Goal: Task Accomplishment & Management: Complete application form

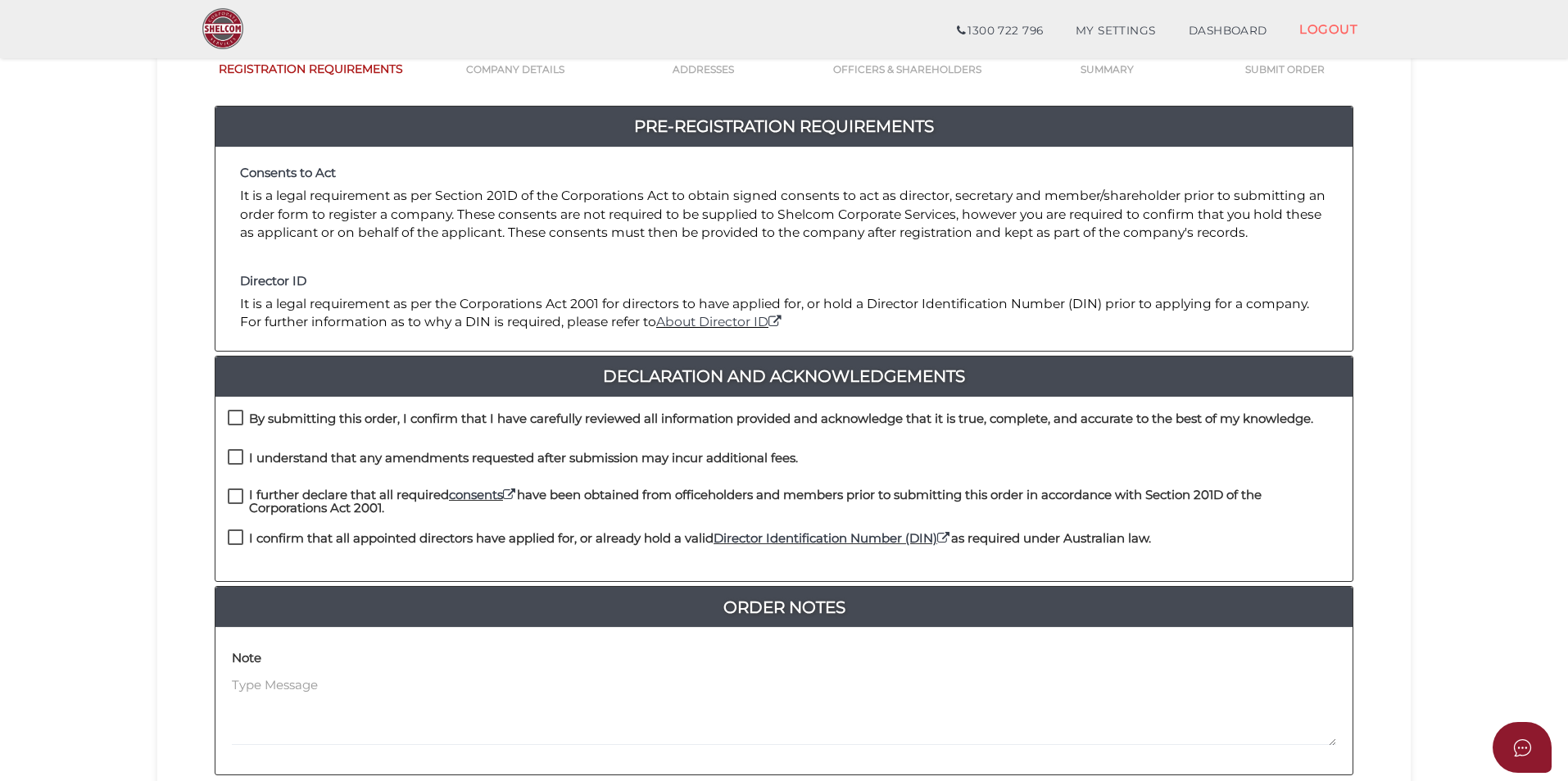
scroll to position [344, 0]
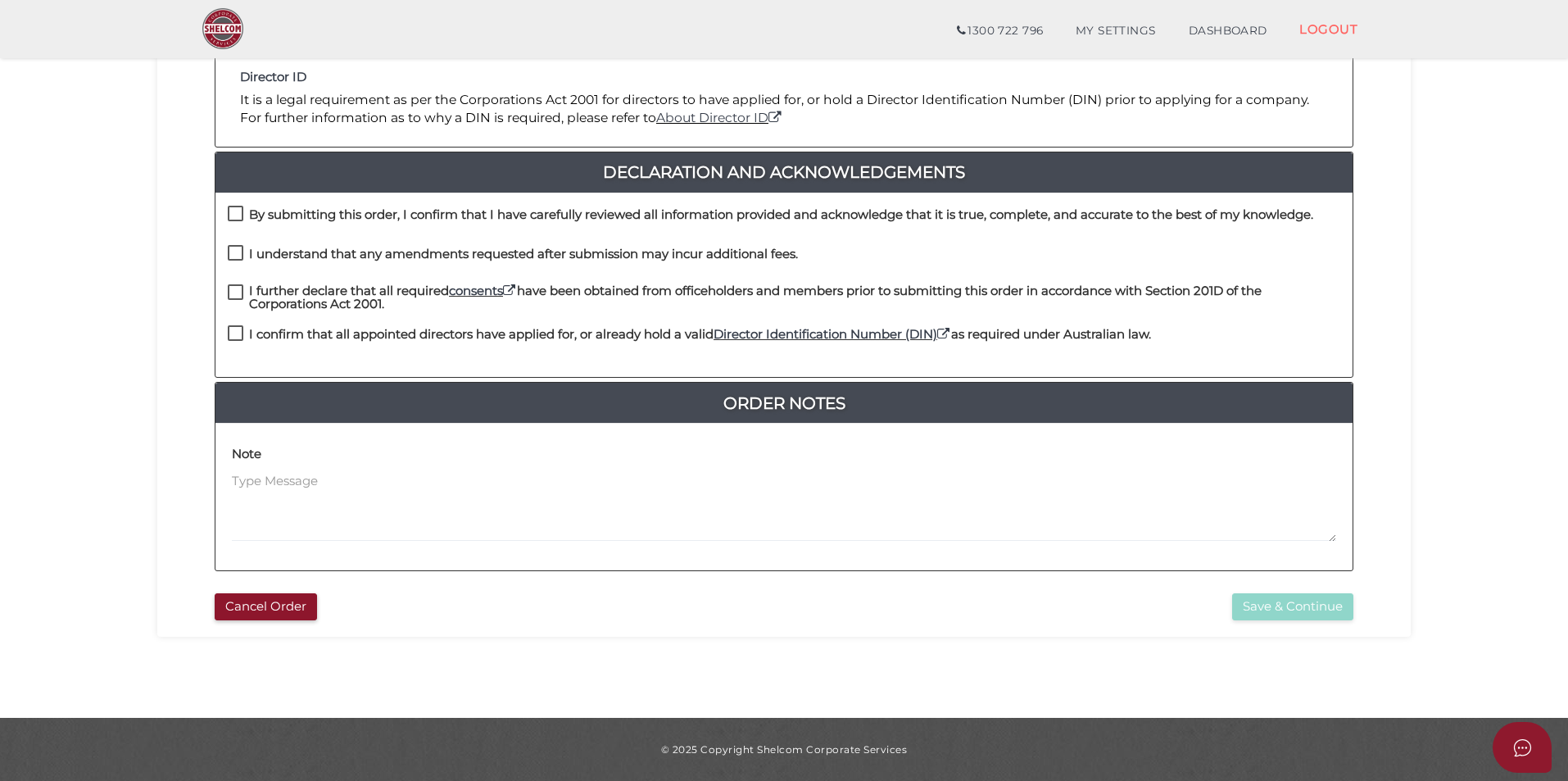
click at [227, 220] on label "By submitting this order, I confirm that I have carefully reviewed all informat…" at bounding box center [770, 218] width 1085 height 20
checkbox input "true"
click at [241, 250] on label "I understand that any amendments requested after submission may incur additiona…" at bounding box center [512, 257] width 570 height 20
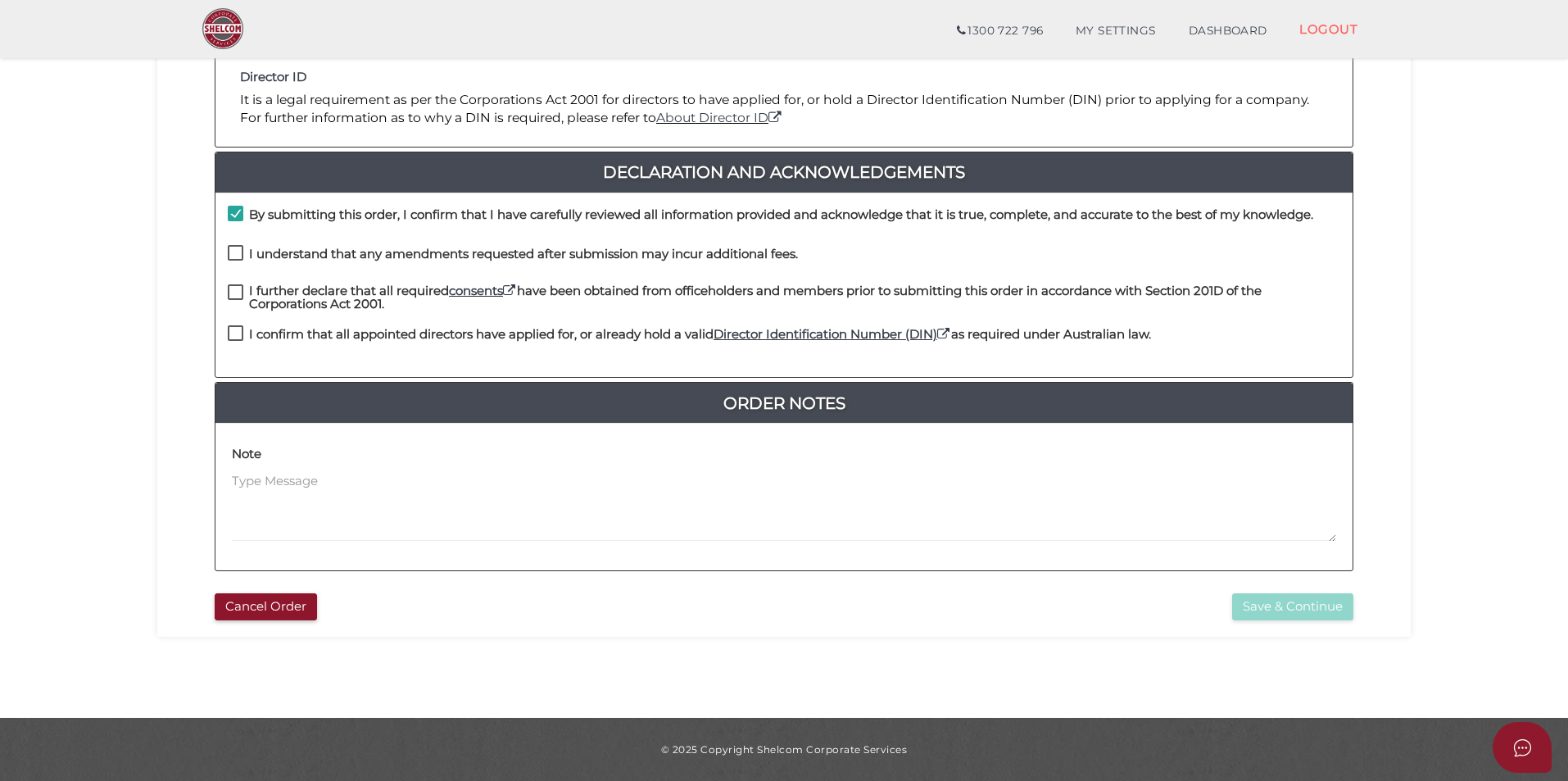
checkbox input "true"
click at [232, 293] on label "I further declare that all required consents have been obtained from officehold…" at bounding box center [783, 294] width 1112 height 20
checkbox input "true"
click at [234, 327] on label "I confirm that all appointed directors have applied for, or already hold a vali…" at bounding box center [689, 337] width 924 height 20
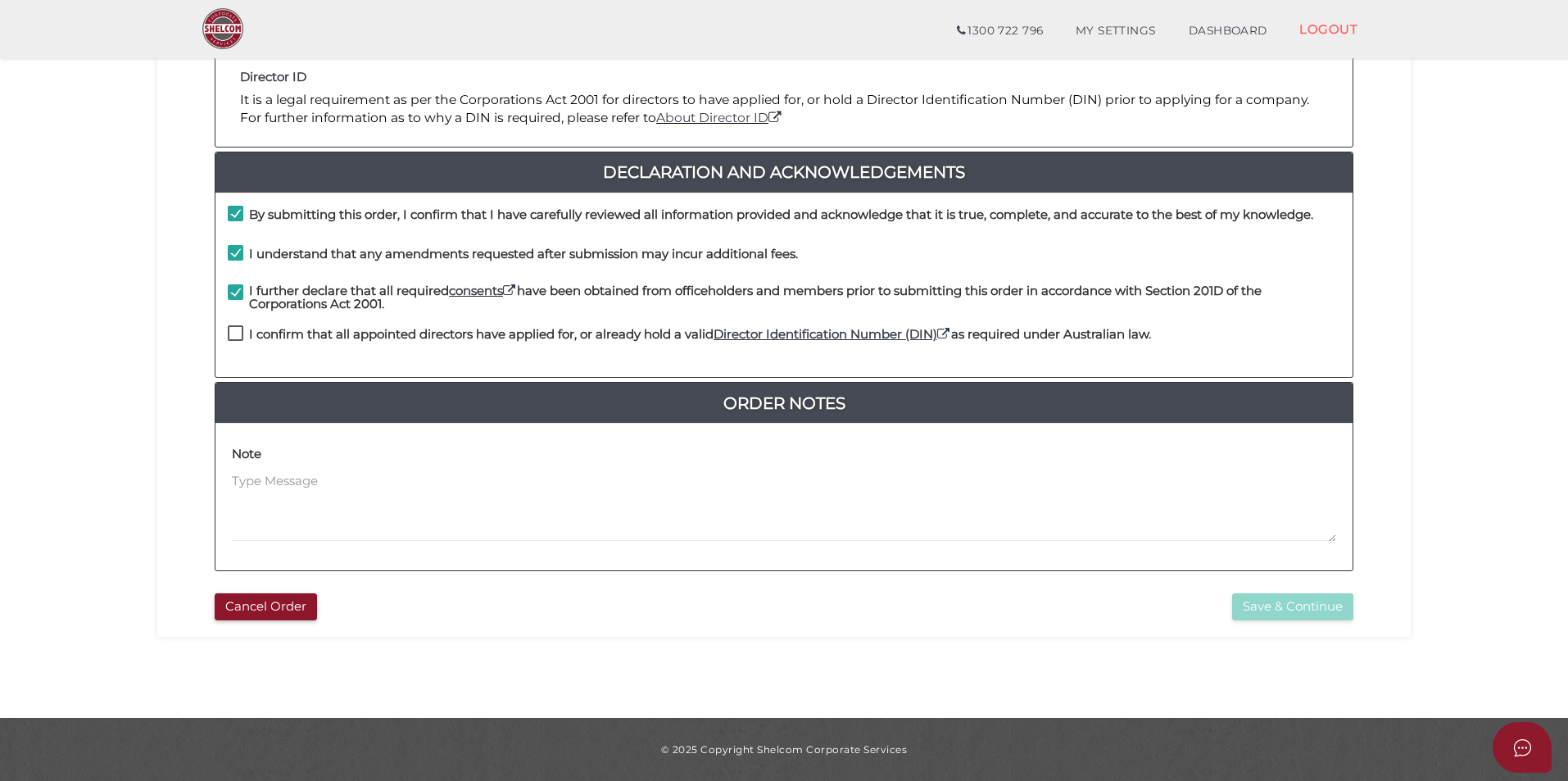
checkbox input "true"
click at [1294, 628] on div "d371bc6084d8978c550386ca722815d3 1 REGISTRATION REQUIREMENTS 2 COMPANY DETAILS …" at bounding box center [783, 206] width 1253 height 858
click at [1295, 611] on button "Save & Continue" at bounding box center [1293, 607] width 121 height 27
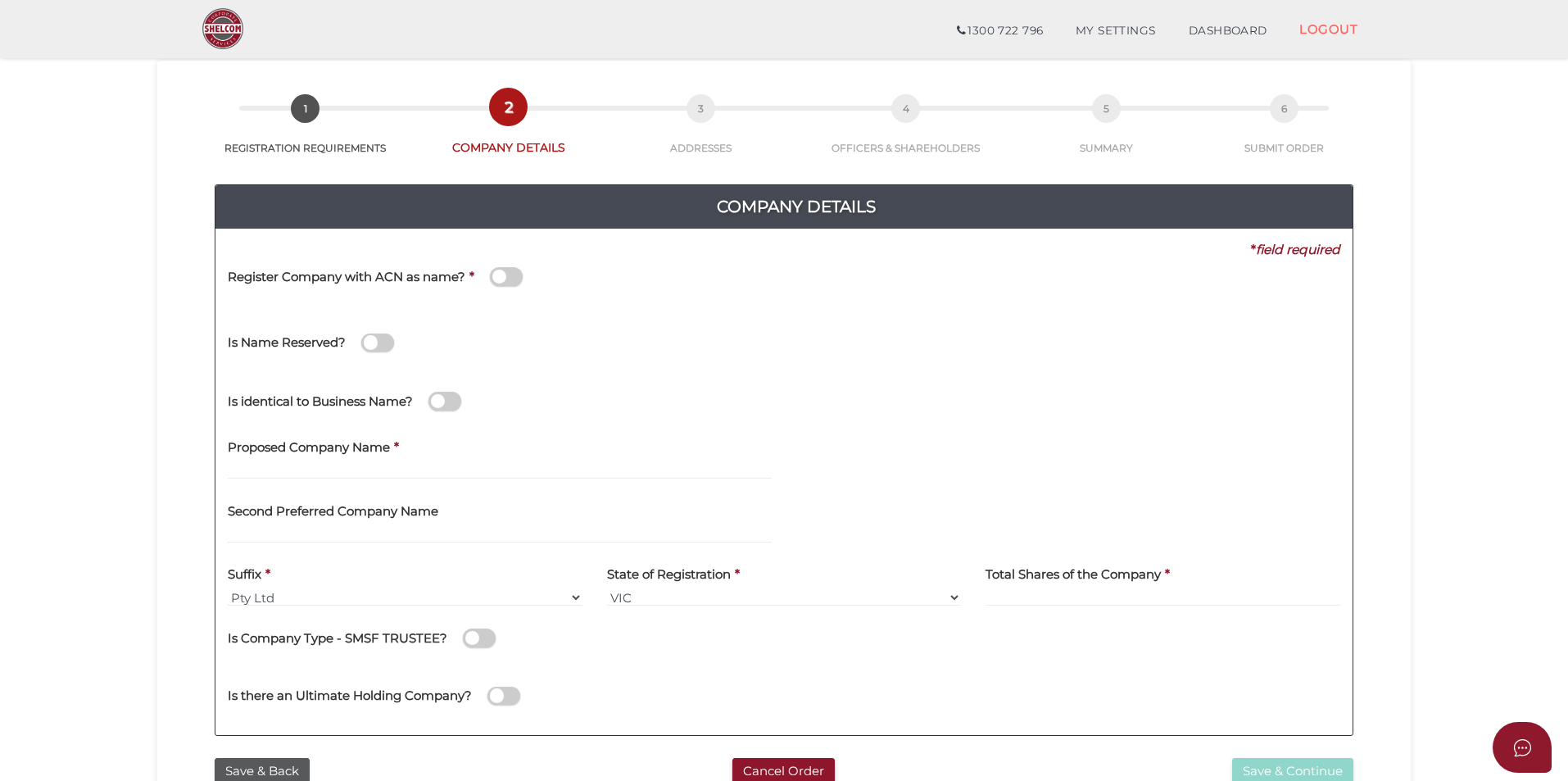
scroll to position [164, 0]
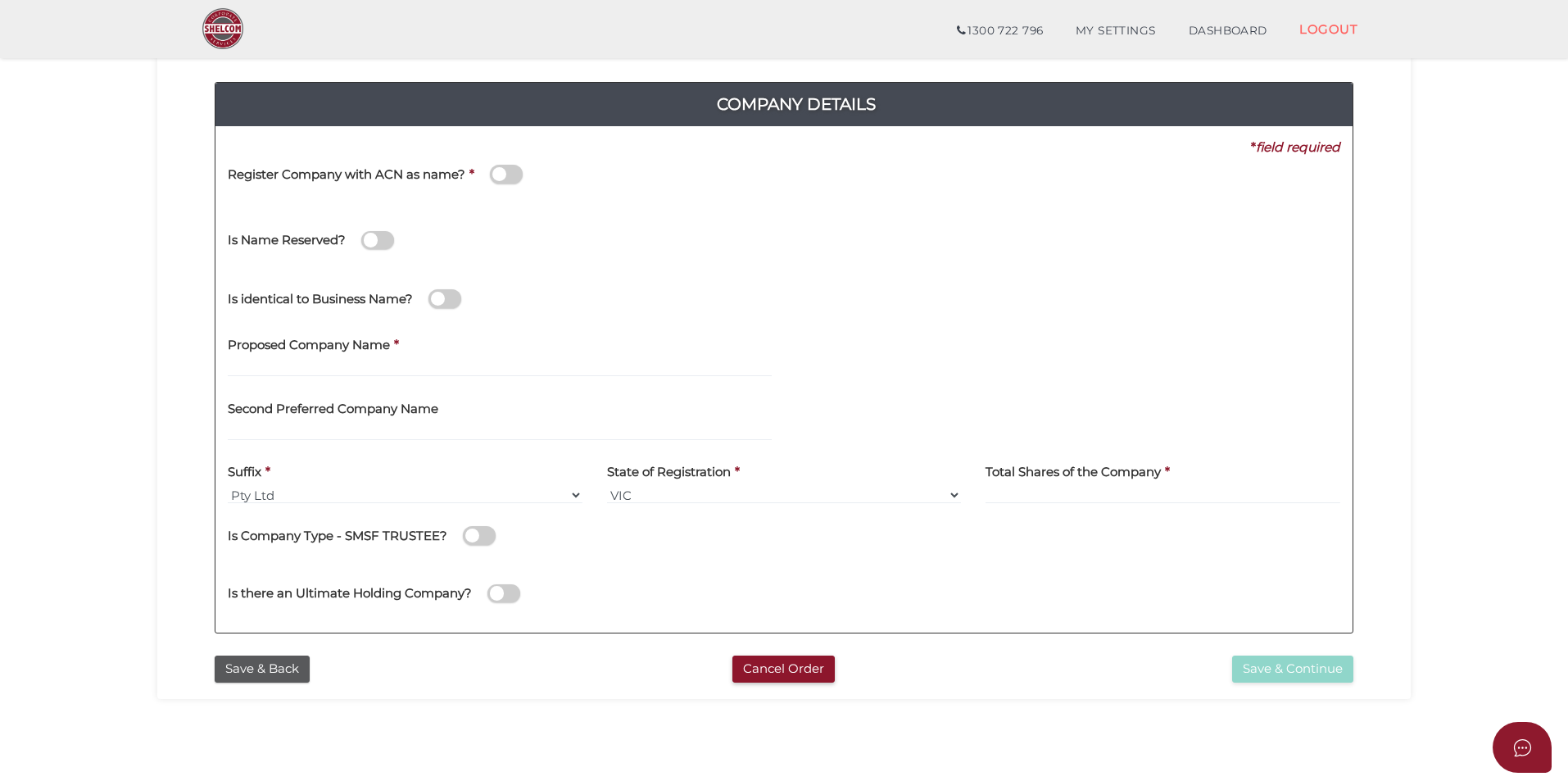
click at [370, 378] on div "Proposed Company Name *" at bounding box center [500, 358] width 568 height 64
click at [343, 366] on input "text" at bounding box center [499, 368] width 544 height 18
click at [643, 322] on div "Is identical to Business Name?" at bounding box center [784, 296] width 1137 height 58
click at [536, 370] on input "GNM Group" at bounding box center [499, 368] width 544 height 18
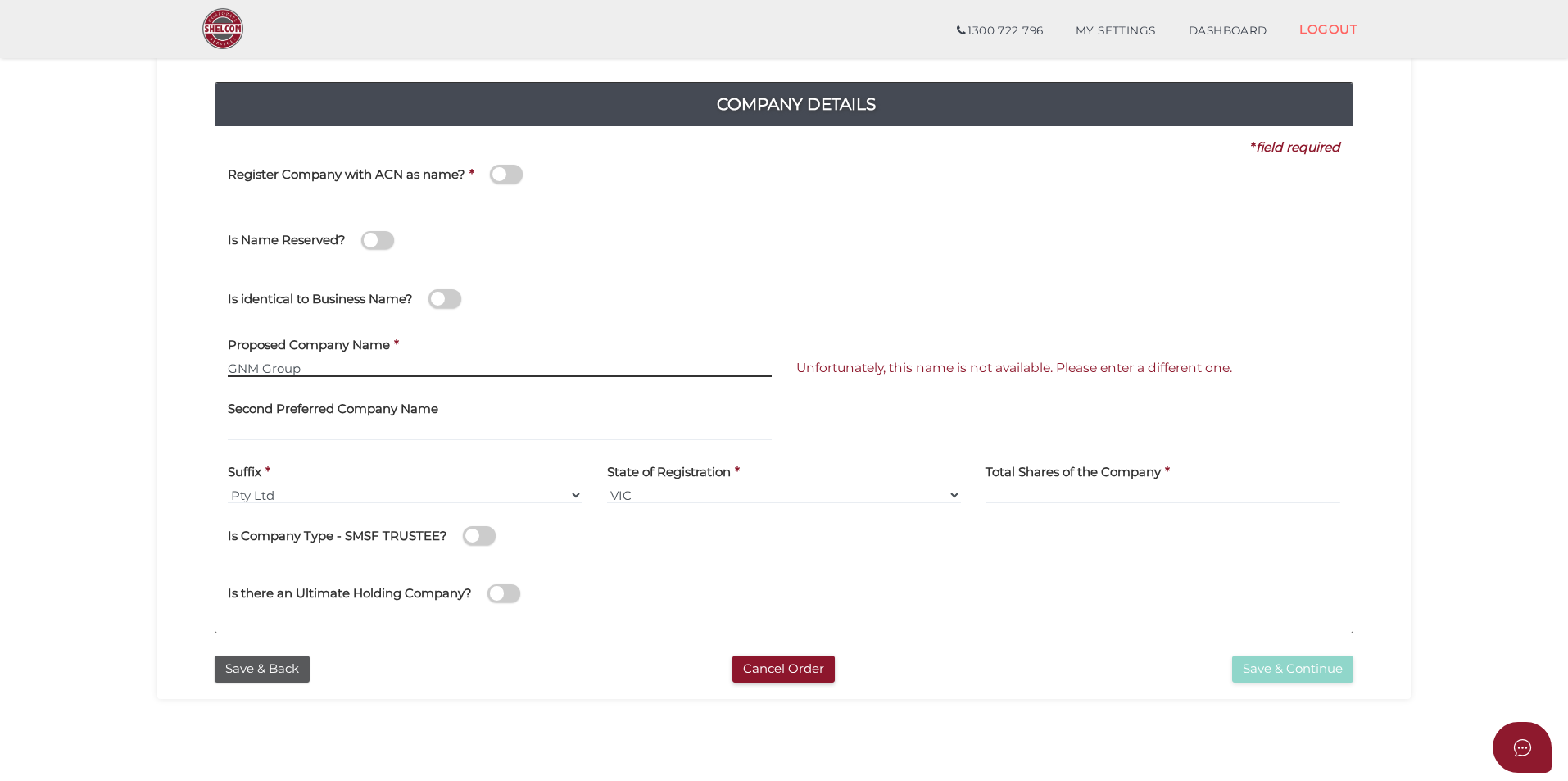
click at [536, 370] on input "GNM Group" at bounding box center [499, 368] width 544 height 18
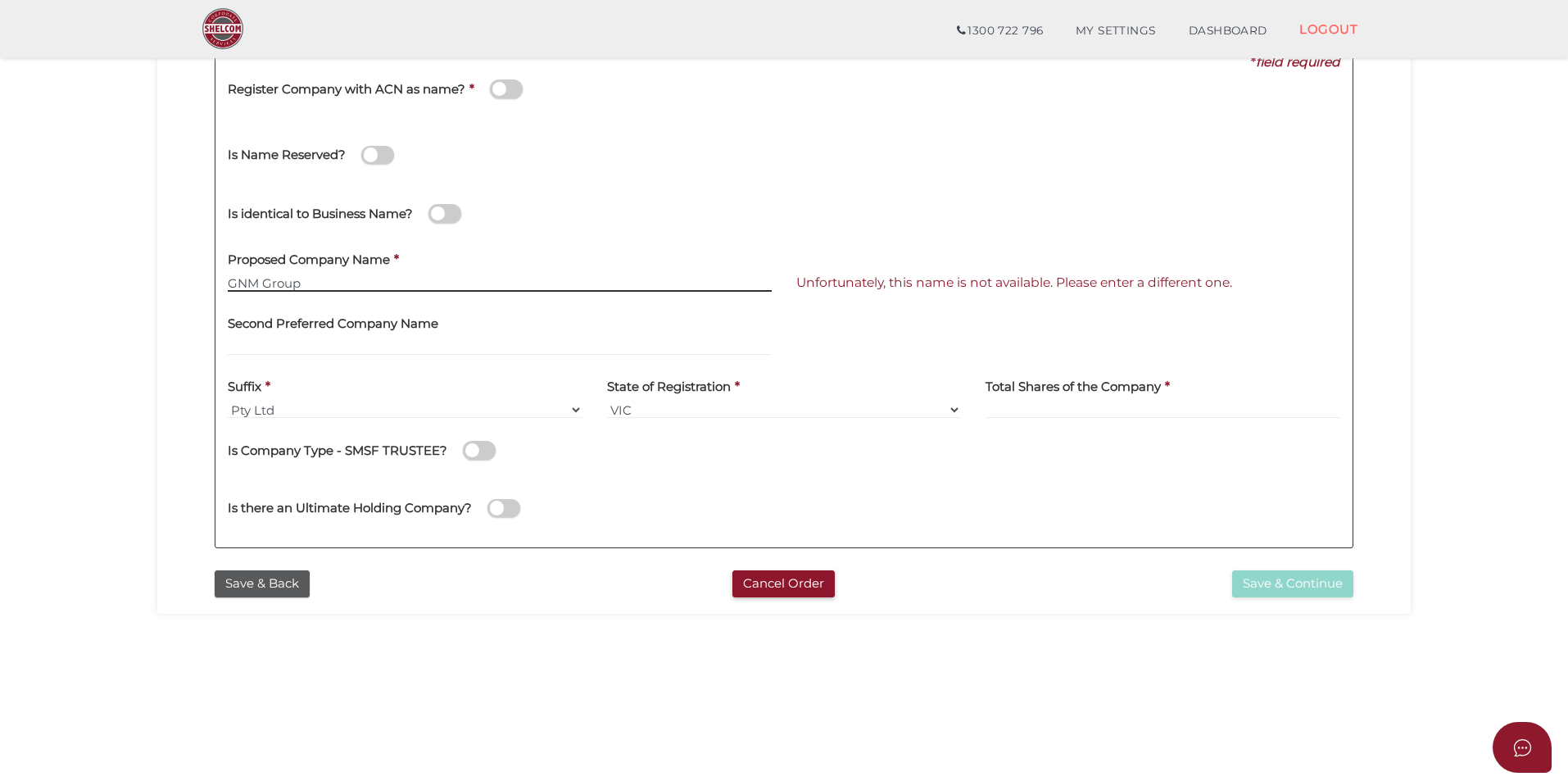
scroll to position [327, 0]
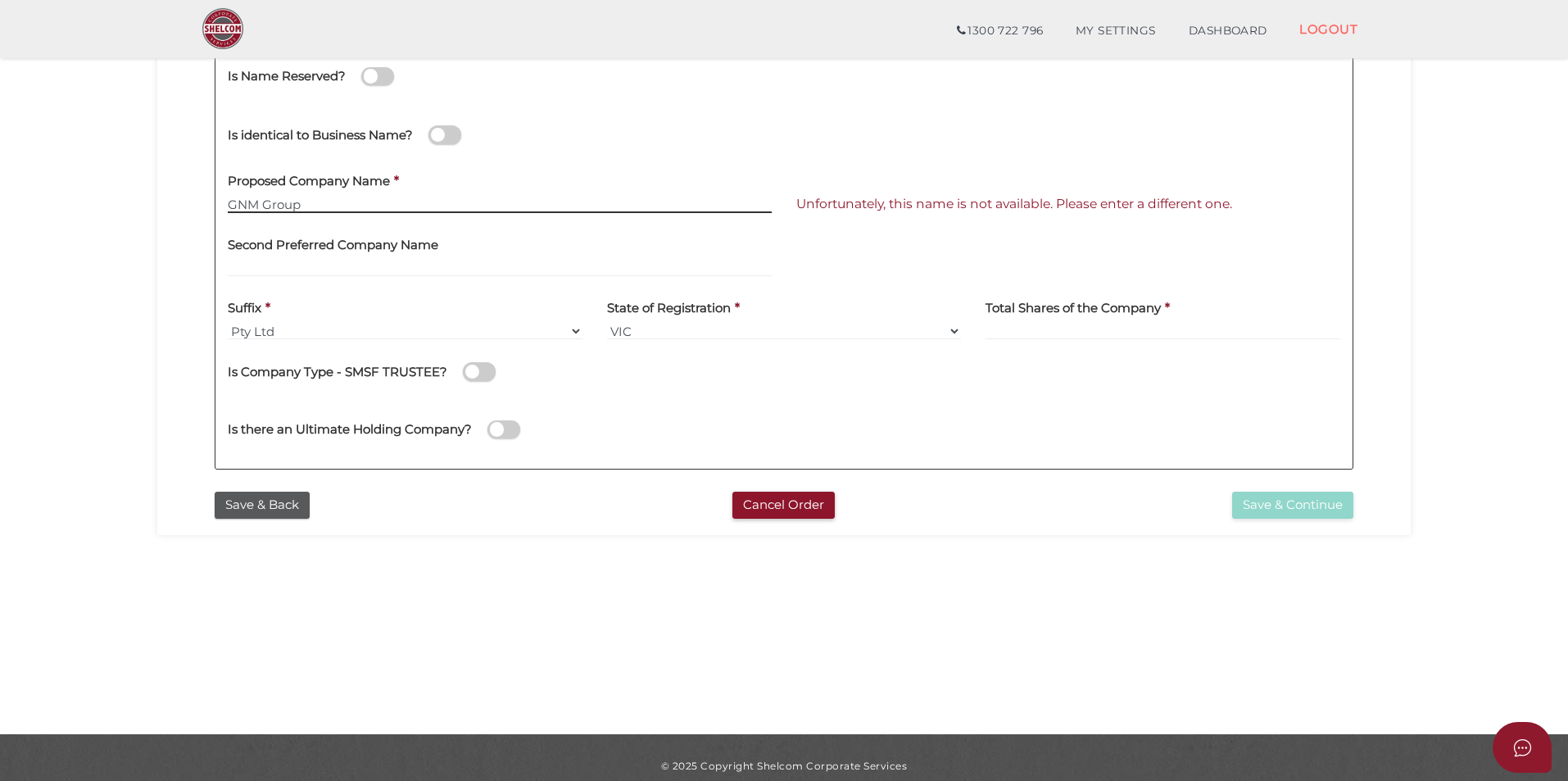
type input "GNM Group"
click at [534, 168] on div "Proposed Company Name * GNM Group" at bounding box center [499, 188] width 544 height 52
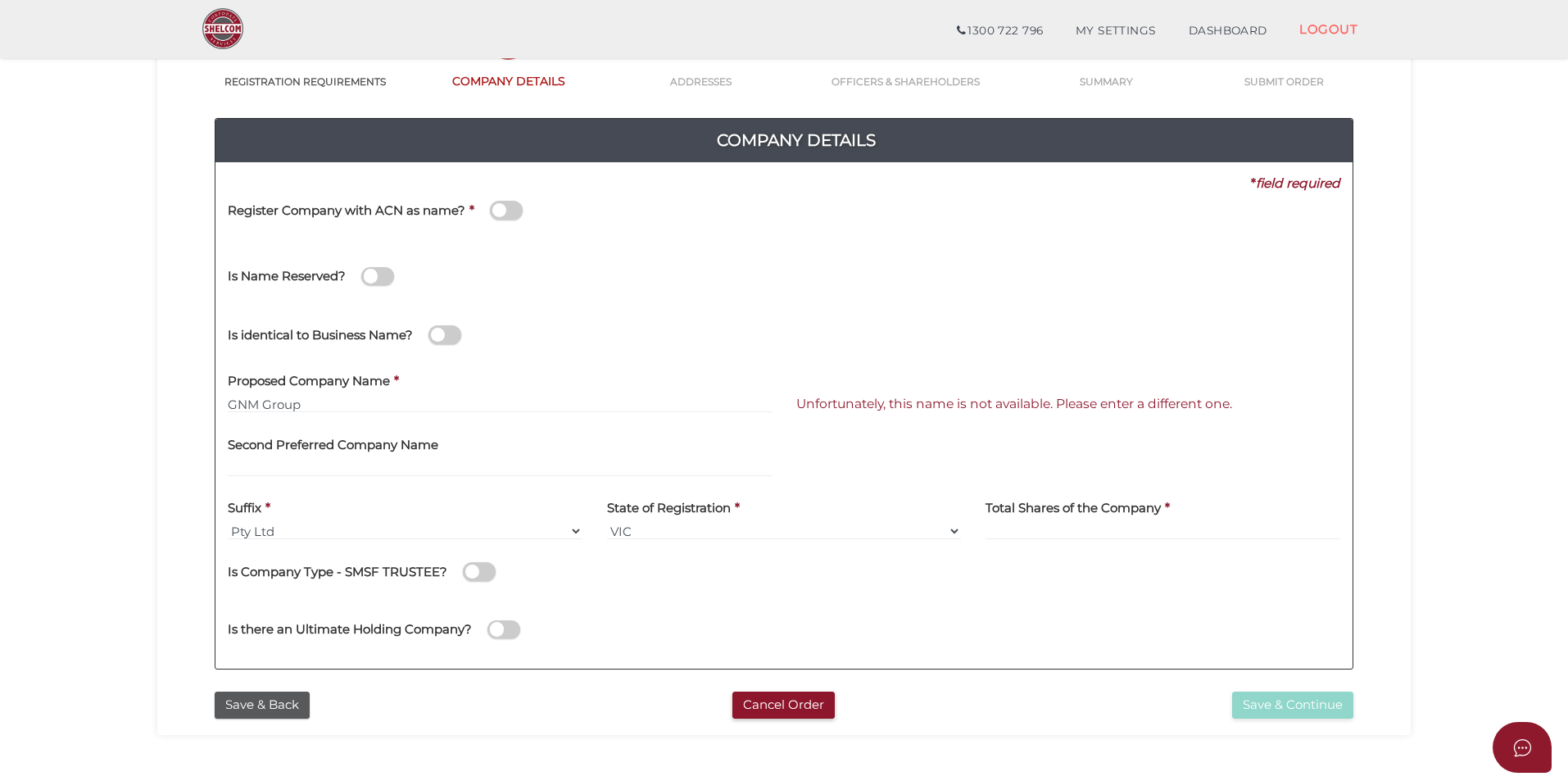
scroll to position [0, 0]
